Goal: Check status: Check status

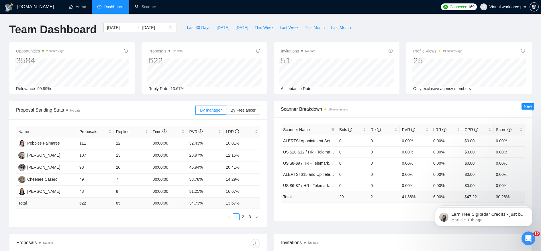
click at [316, 28] on span "This Month" at bounding box center [315, 27] width 20 height 6
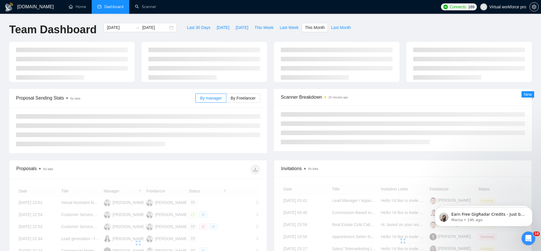
type input "[DATE]"
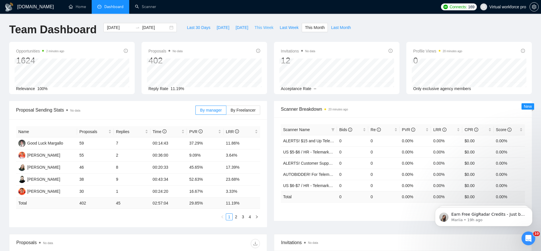
click at [264, 27] on span "This Week" at bounding box center [263, 27] width 19 height 6
type input "[DATE]"
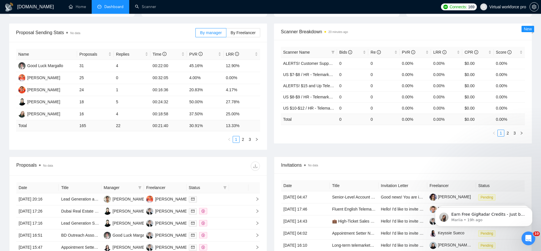
scroll to position [79, 0]
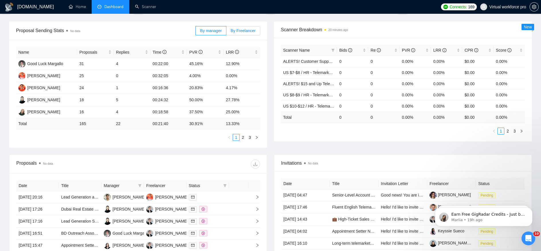
click at [246, 33] on span "By Freelancer" at bounding box center [242, 30] width 25 height 5
click at [226, 32] on input "By Freelancer" at bounding box center [226, 32] width 0 height 0
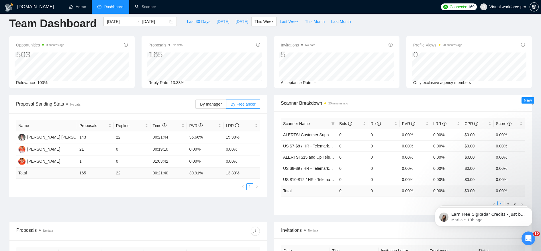
scroll to position [0, 0]
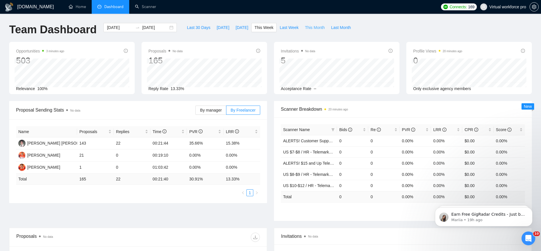
click at [312, 29] on span "This Month" at bounding box center [315, 27] width 20 height 6
type input "[DATE]"
